Goal: Task Accomplishment & Management: Complete application form

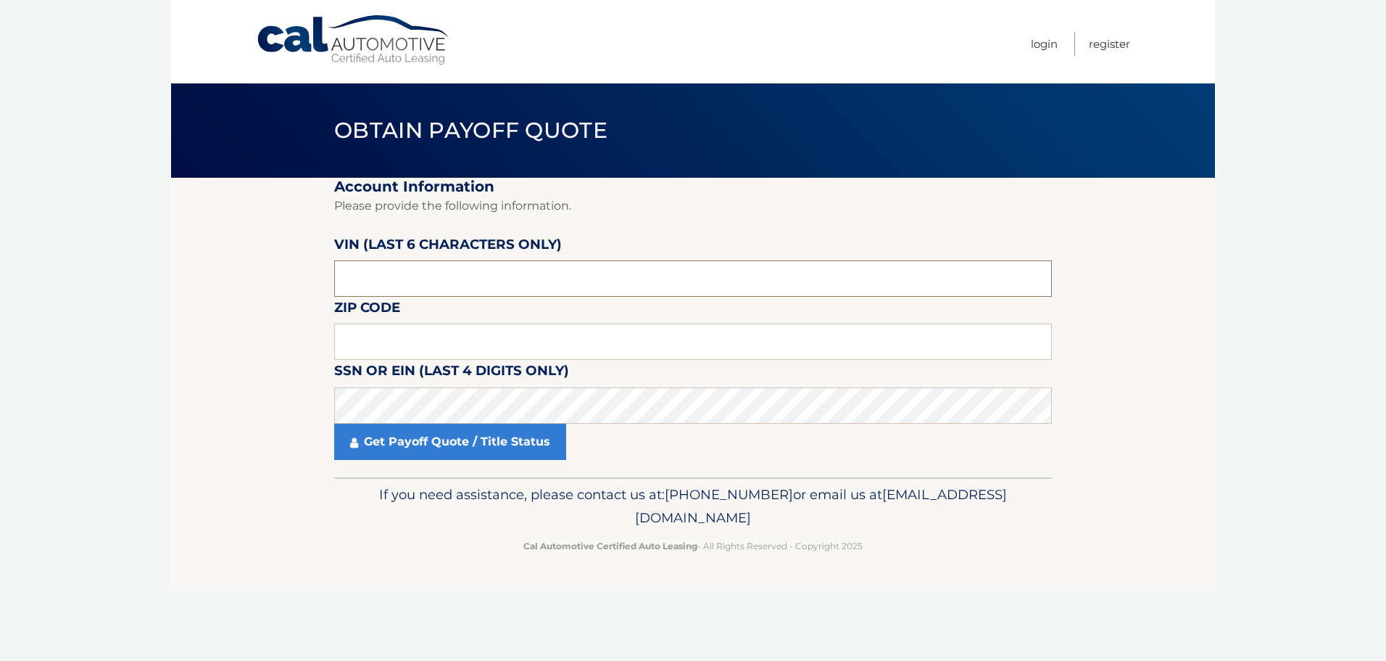
click at [484, 281] on input "text" at bounding box center [693, 278] width 718 height 36
click at [485, 279] on input "text" at bounding box center [693, 278] width 718 height 36
paste input "74347*"
type input "74347*"
click at [453, 349] on input "text" at bounding box center [693, 341] width 718 height 36
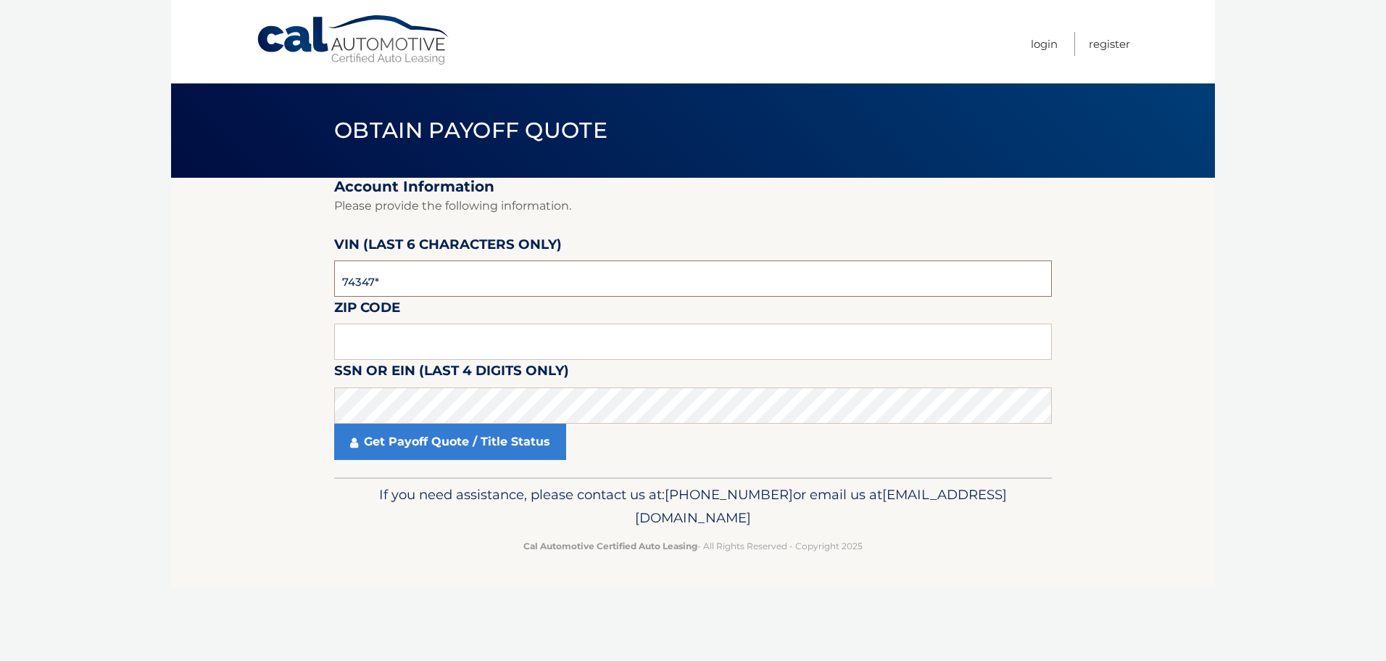
drag, startPoint x: 426, startPoint y: 278, endPoint x: 258, endPoint y: 235, distance: 173.6
click at [255, 248] on section "Account Information Please provide the following information. [PERSON_NAME] (la…" at bounding box center [693, 327] width 1044 height 299
paste input "774347"
type input "774347"
click at [384, 337] on input "text" at bounding box center [693, 341] width 718 height 36
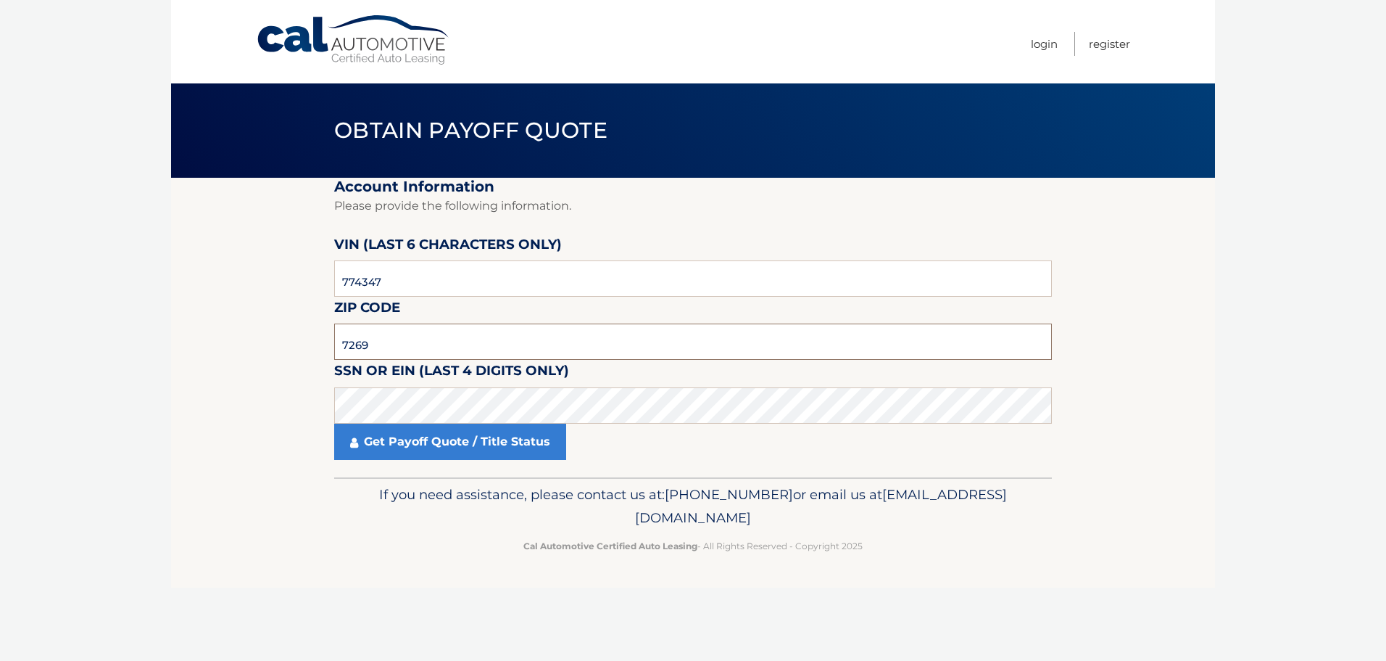
type input "7269"
drag, startPoint x: 382, startPoint y: 351, endPoint x: 277, endPoint y: 331, distance: 107.0
click at [277, 331] on section "Account Information Please provide the following information. [PERSON_NAME] (la…" at bounding box center [693, 327] width 1044 height 299
type input "11756"
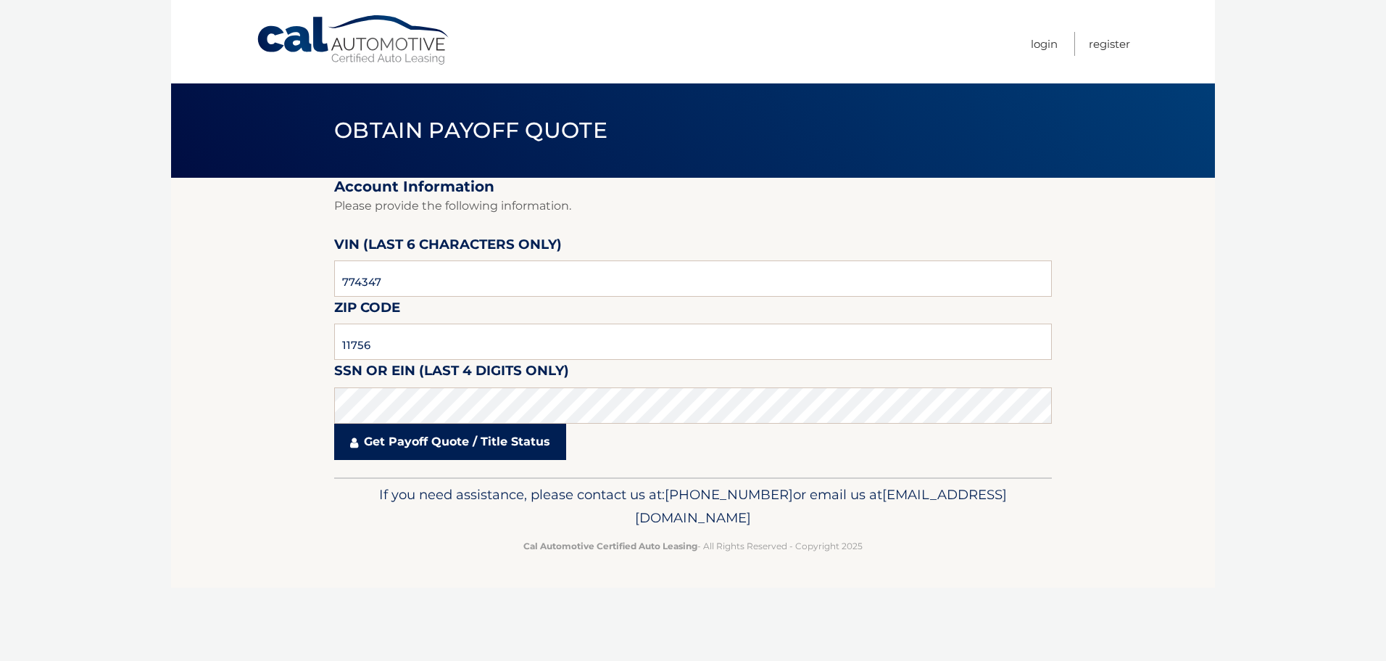
click at [406, 439] on link "Get Payoff Quote / Title Status" at bounding box center [450, 441] width 232 height 36
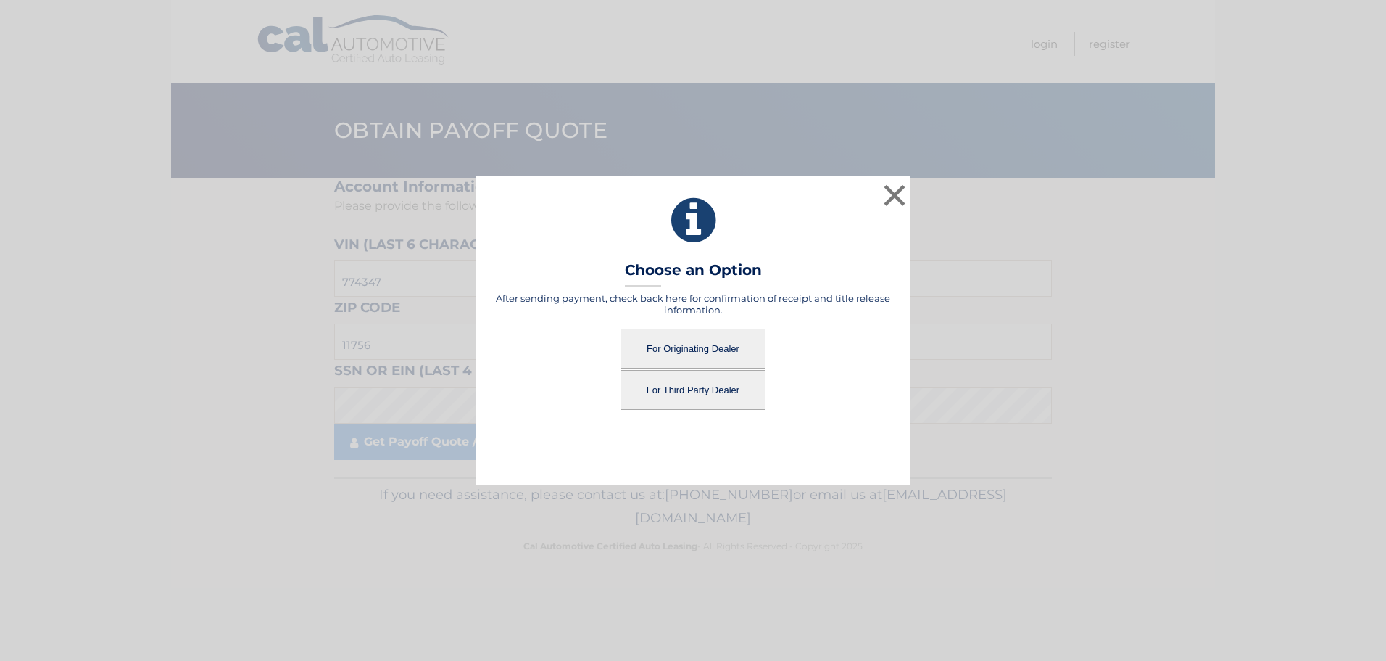
click at [658, 342] on button "For Originating Dealer" at bounding box center [693, 348] width 145 height 40
click at [661, 347] on button "For Originating Dealer" at bounding box center [693, 348] width 145 height 40
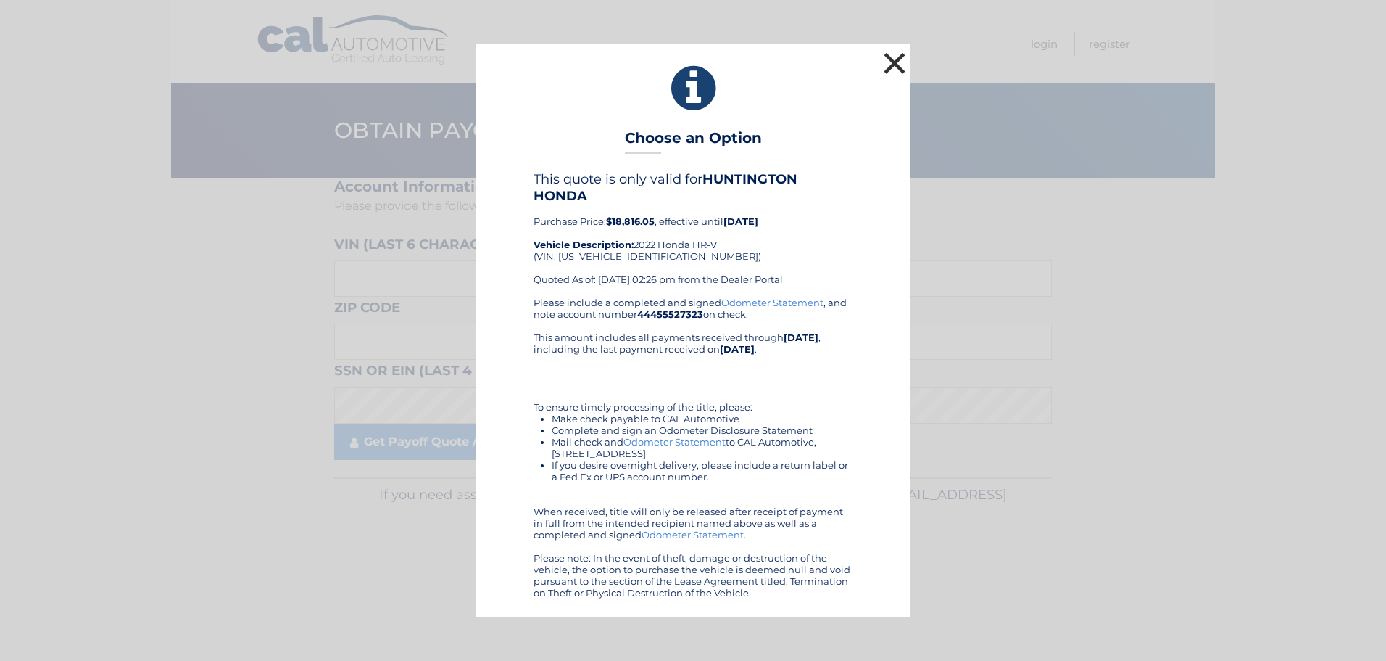
click at [886, 57] on button "×" at bounding box center [894, 63] width 29 height 29
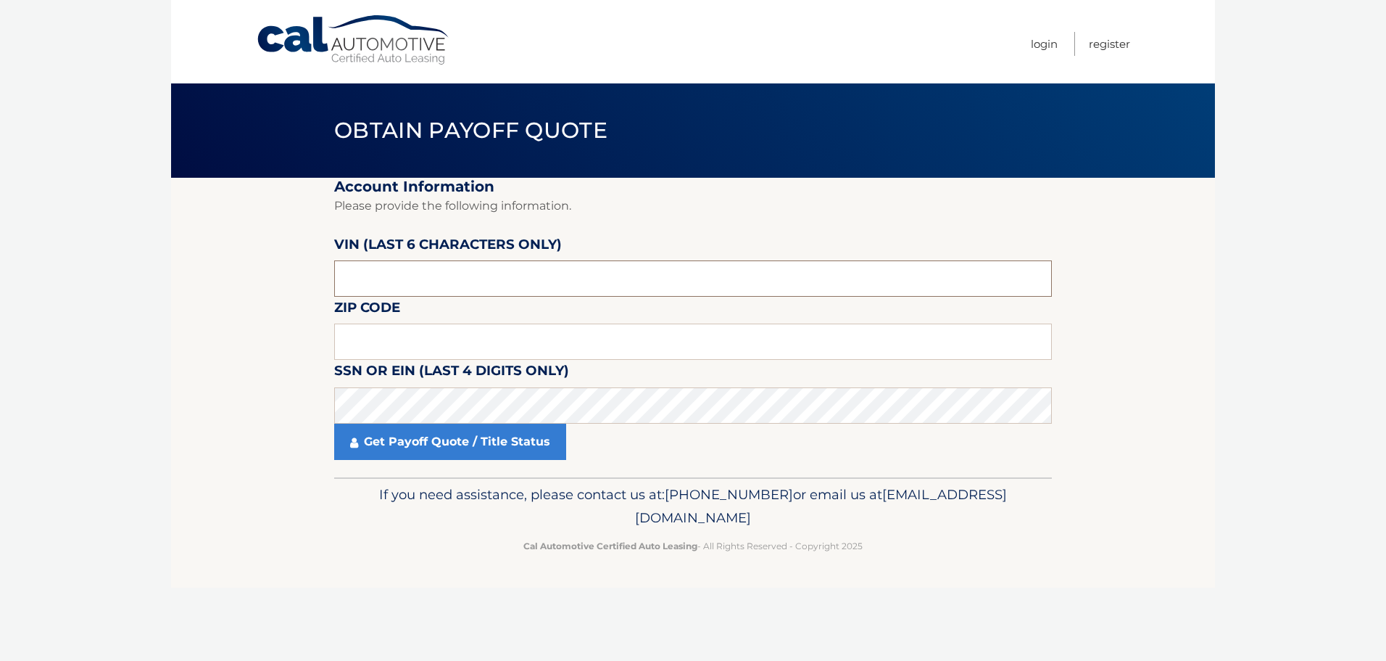
click at [495, 290] on input "text" at bounding box center [693, 278] width 718 height 36
click at [387, 386] on label "SSN or EIN (last 4 digits only)" at bounding box center [451, 373] width 235 height 27
click at [369, 269] on input "text" at bounding box center [693, 278] width 718 height 36
paste input "774347"
type input "774347"
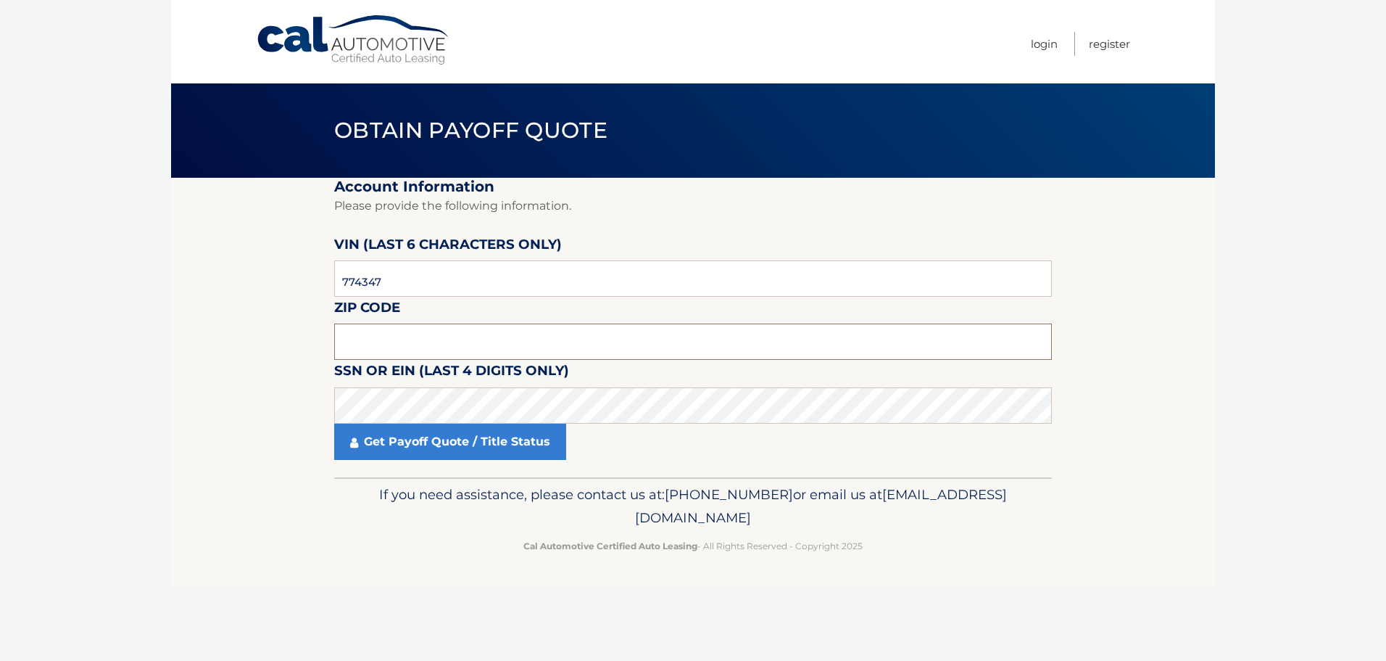
click at [387, 353] on input "text" at bounding box center [693, 341] width 718 height 36
type input "11756"
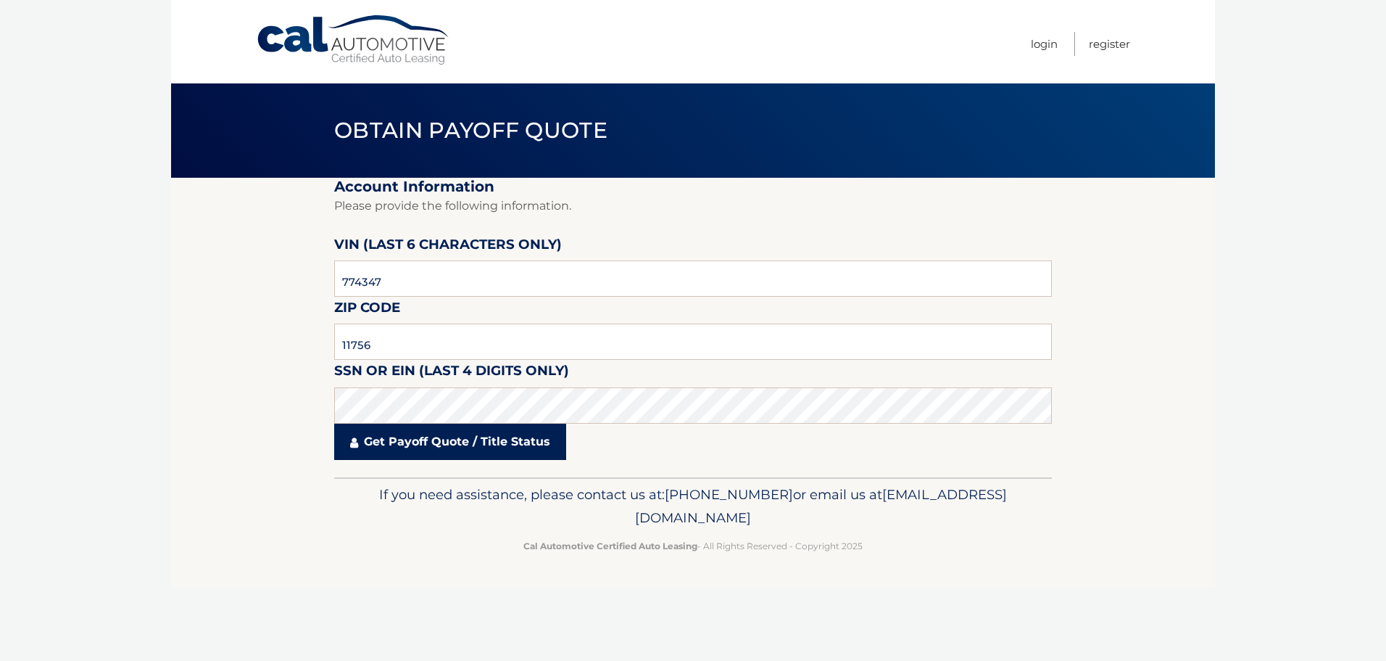
click at [380, 435] on link "Get Payoff Quote / Title Status" at bounding box center [450, 441] width 232 height 36
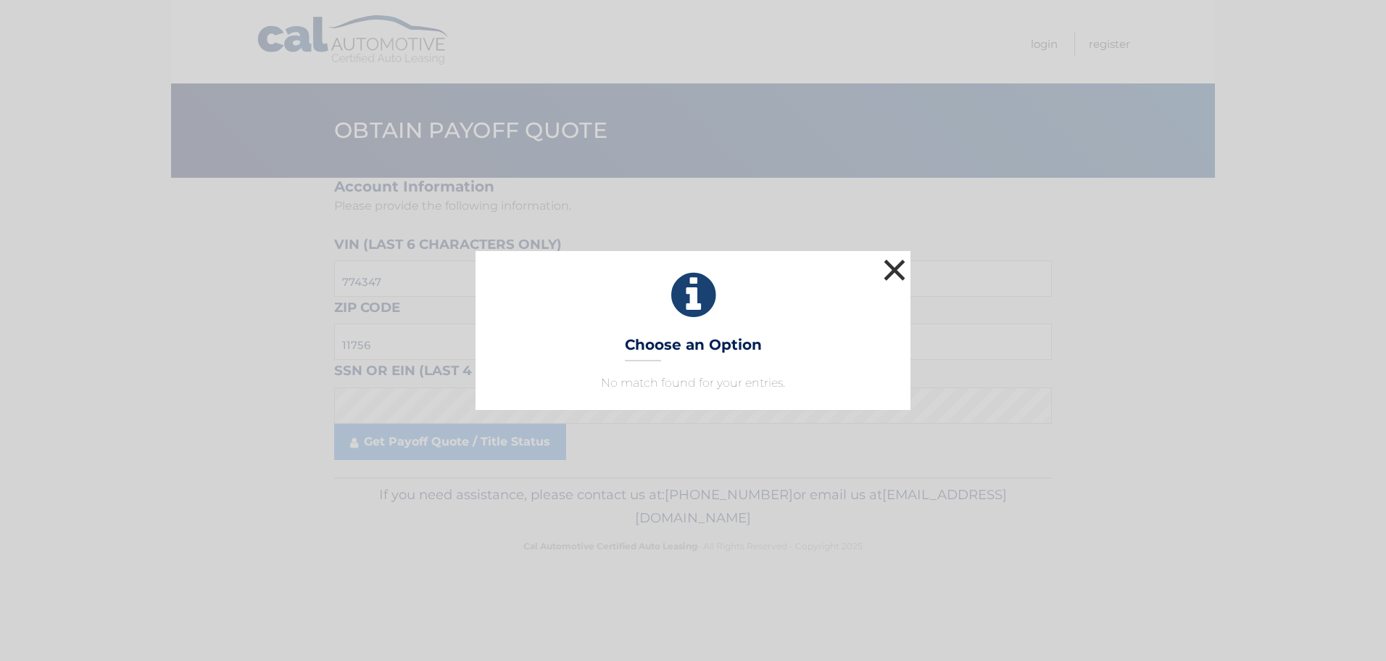
click at [903, 266] on button "×" at bounding box center [894, 269] width 29 height 29
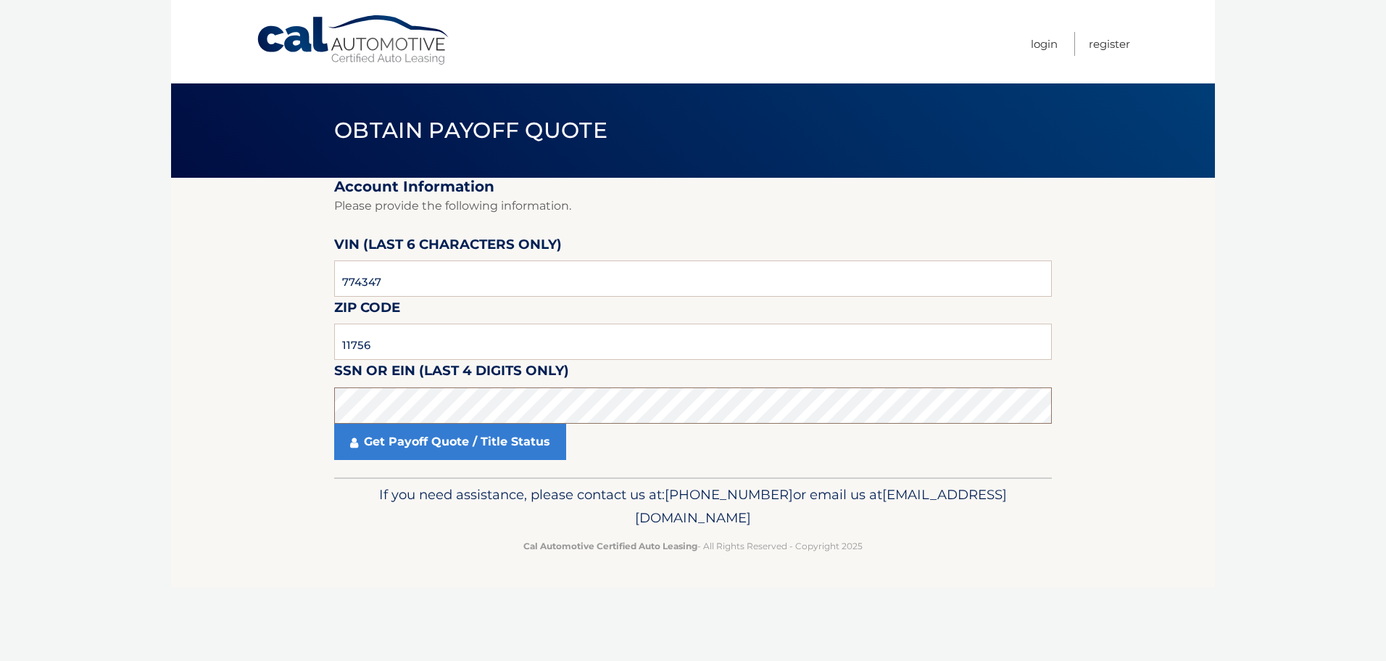
click at [236, 389] on section "Account Information Please provide the following information. VIN (last 6 chara…" at bounding box center [693, 327] width 1044 height 299
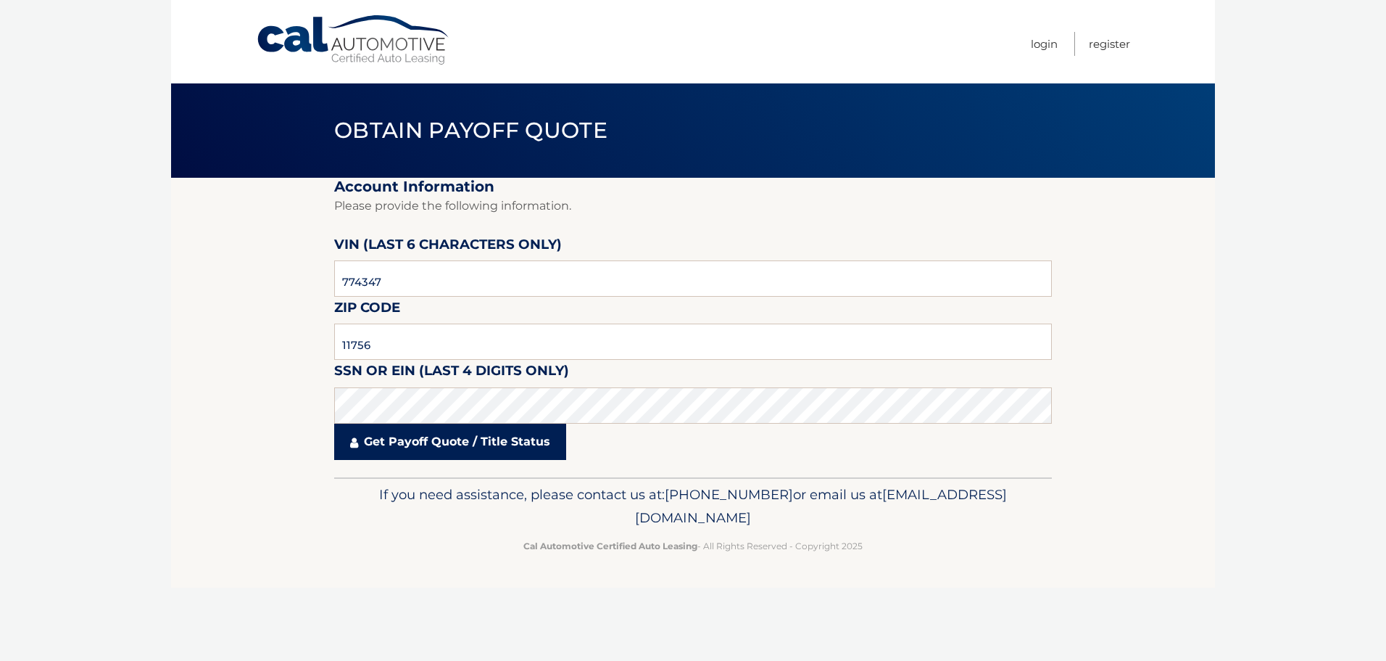
click at [463, 455] on link "Get Payoff Quote / Title Status" at bounding box center [450, 441] width 232 height 36
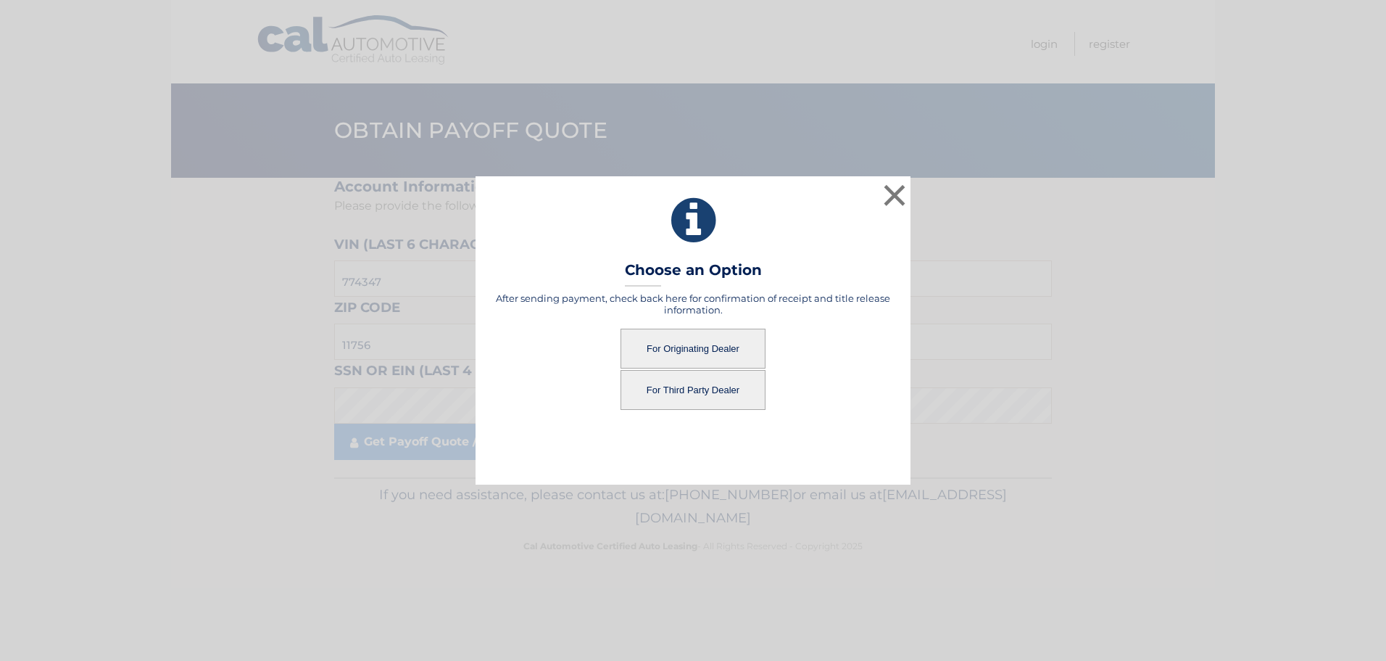
click at [695, 392] on button "For Third Party Dealer" at bounding box center [693, 390] width 145 height 40
click at [721, 400] on button "For Third Party Dealer" at bounding box center [693, 390] width 145 height 40
click at [690, 395] on button "For Third Party Dealer" at bounding box center [693, 390] width 145 height 40
